Goal: Task Accomplishment & Management: Complete application form

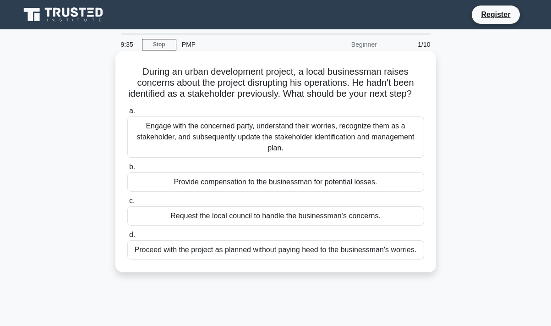
click at [226, 132] on div "Engage with the concerned party, understand their worries, recognize them as a …" at bounding box center [275, 136] width 297 height 41
click at [127, 114] on input "a. Engage with the concerned party, understand their worries, recognize them as…" at bounding box center [127, 111] width 0 height 6
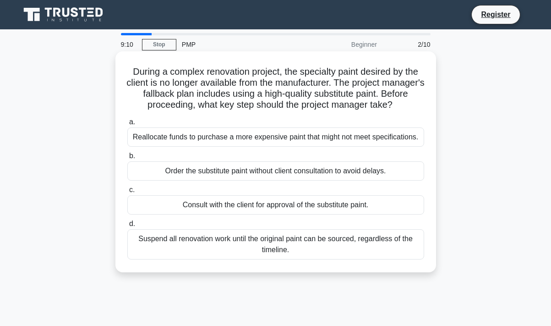
click at [161, 213] on div "Consult with the client for approval of the substitute paint." at bounding box center [275, 204] width 297 height 19
click at [127, 193] on input "c. Consult with the client for approval of the substitute paint." at bounding box center [127, 190] width 0 height 6
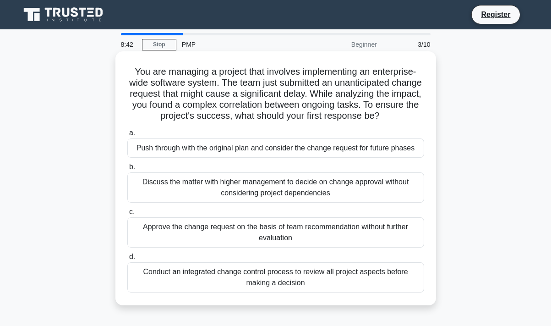
click at [171, 280] on div "Conduct an integrated change control process to review all project aspects befo…" at bounding box center [275, 277] width 297 height 30
click at [127, 260] on input "d. Conduct an integrated change control process to review all project aspects b…" at bounding box center [127, 257] width 0 height 6
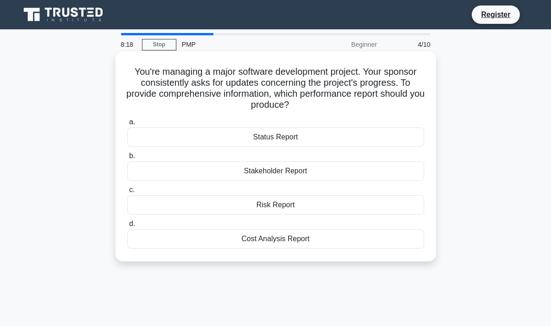
click at [304, 134] on div "Status Report" at bounding box center [275, 136] width 297 height 19
click at [127, 125] on input "a. Status Report" at bounding box center [127, 122] width 0 height 6
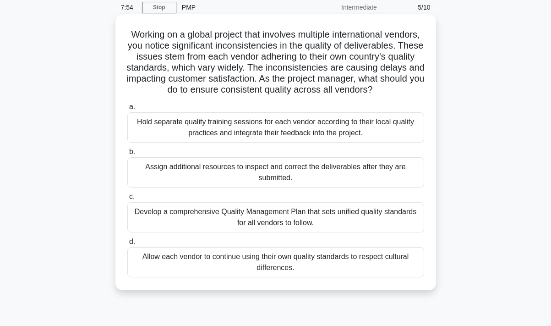
scroll to position [48, 0]
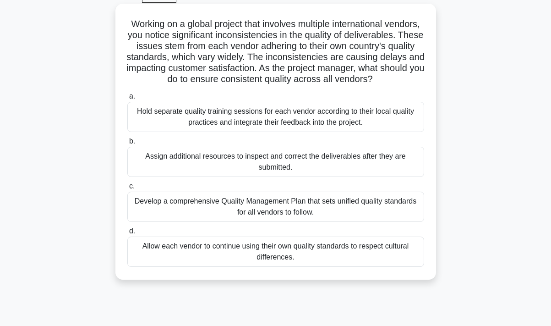
click at [314, 203] on div "Develop a comprehensive Quality Management Plan that sets unified quality stand…" at bounding box center [275, 206] width 297 height 30
click at [127, 189] on input "c. Develop a comprehensive Quality Management Plan that sets unified quality st…" at bounding box center [127, 186] width 0 height 6
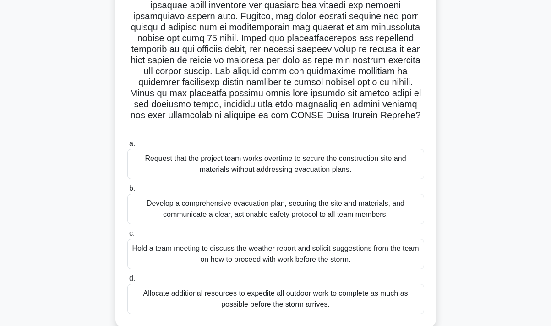
scroll to position [122, 0]
click at [386, 205] on div "Develop a comprehensive evacuation plan, securing the site and materials, and c…" at bounding box center [275, 208] width 297 height 30
click at [127, 191] on input "b. Develop a comprehensive evacuation plan, securing the site and materials, an…" at bounding box center [127, 188] width 0 height 6
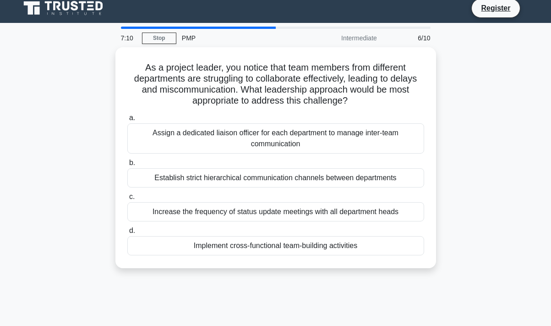
scroll to position [0, 0]
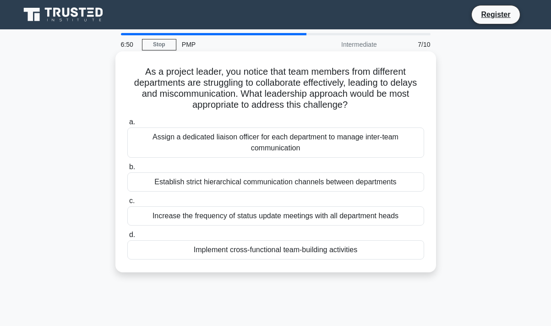
click at [362, 246] on div "Implement cross-functional team-building activities" at bounding box center [275, 249] width 297 height 19
click at [127, 238] on input "d. Implement cross-functional team-building activities" at bounding box center [127, 235] width 0 height 6
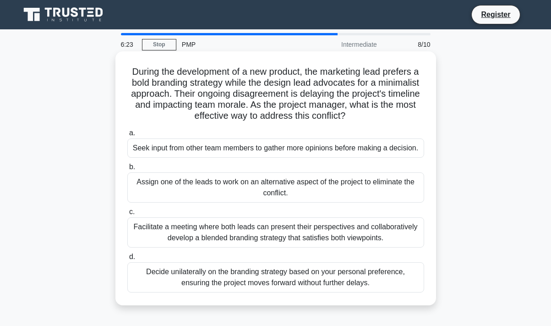
click at [316, 232] on div "Facilitate a meeting where both leads can present their perspectives and collab…" at bounding box center [275, 232] width 297 height 30
click at [127, 215] on input "c. Facilitate a meeting where both leads can present their perspectives and col…" at bounding box center [127, 212] width 0 height 6
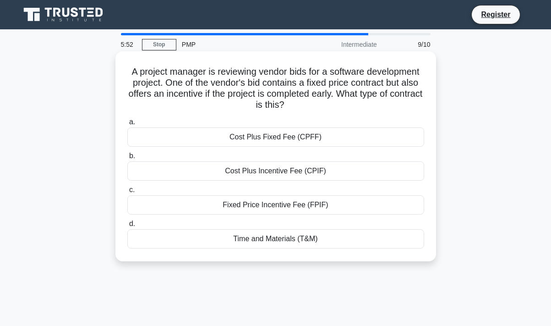
click at [340, 206] on div "Fixed Price Incentive Fee (FPIF)" at bounding box center [275, 204] width 297 height 19
click at [127, 193] on input "c. Fixed Price Incentive Fee (FPIF)" at bounding box center [127, 190] width 0 height 6
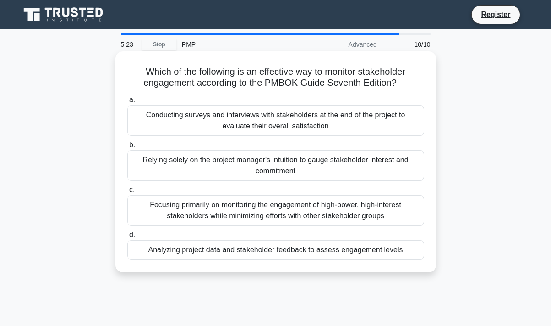
click at [167, 254] on div "Analyzing project data and stakeholder feedback to assess engagement levels" at bounding box center [275, 249] width 297 height 19
click at [127, 238] on input "d. Analyzing project data and stakeholder feedback to assess engagement levels" at bounding box center [127, 235] width 0 height 6
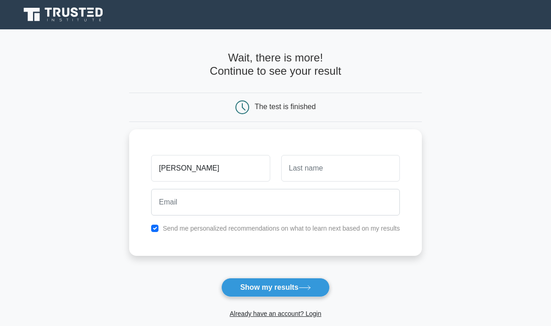
type input "[PERSON_NAME]"
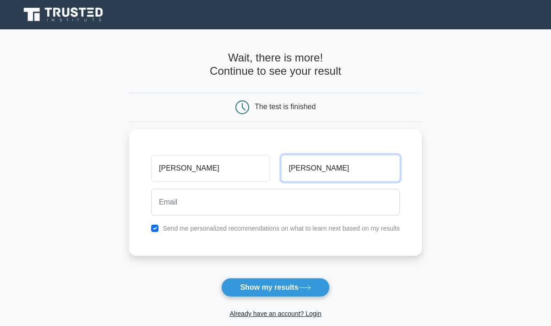
type input "[PERSON_NAME]"
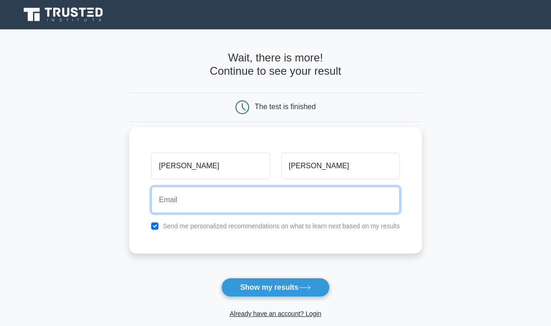
type input "[EMAIL_ADDRESS][DOMAIN_NAME]"
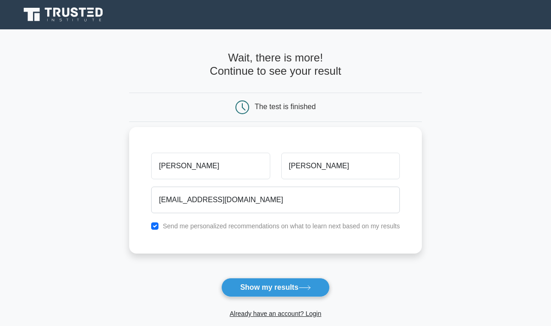
click at [275, 287] on button "Show my results" at bounding box center [275, 286] width 108 height 19
